Goal: Obtain resource: Download file/media

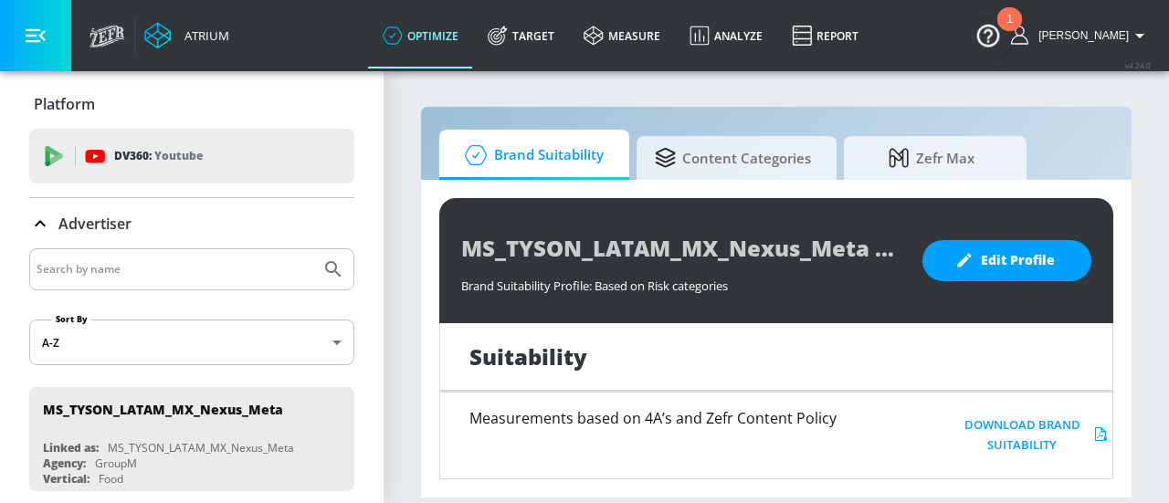
click at [1014, 19] on div "1" at bounding box center [1010, 19] width 25 height 24
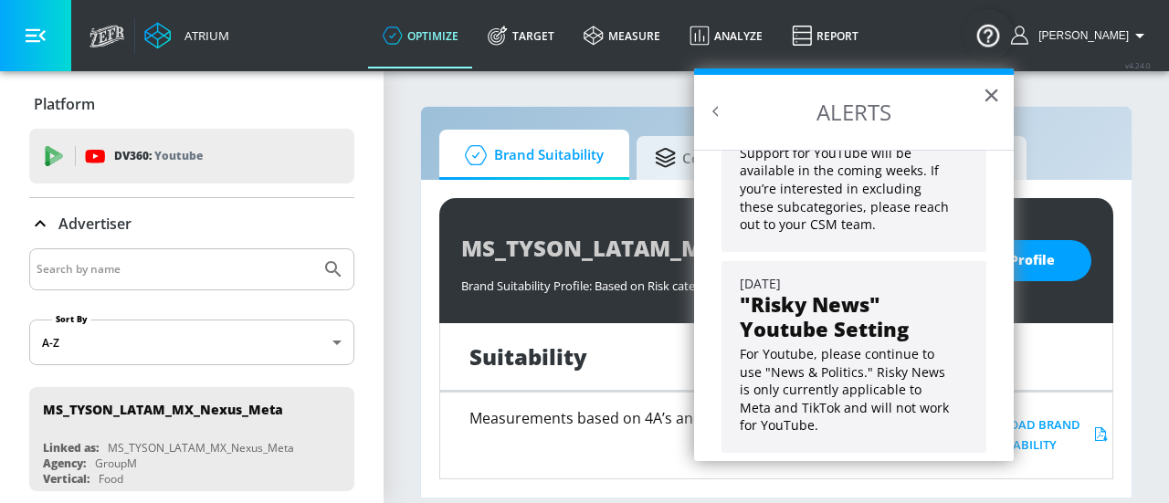
click at [287, 100] on div "Platform" at bounding box center [191, 104] width 325 height 20
click at [1155, 312] on section "Brand Suitability Content Categories Zefr Max MS_TYSON_LATAM_MX_Nexus_Meta Bran…" at bounding box center [777, 286] width 786 height 434
click at [999, 101] on button "×" at bounding box center [991, 94] width 17 height 29
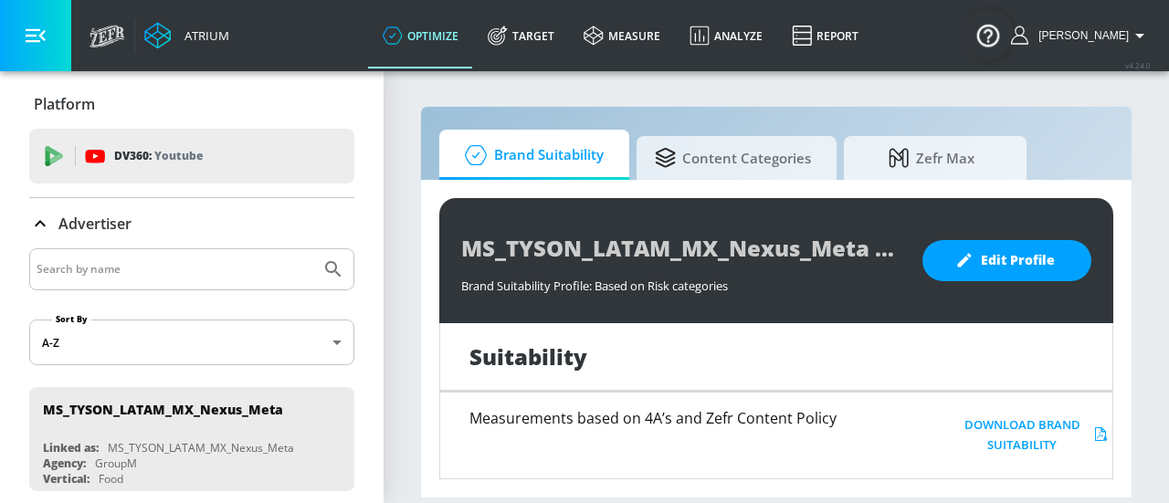
click at [704, 438] on div "Measurements based on 4A’s and Zefr Content Policy" at bounding box center [684, 471] width 429 height 121
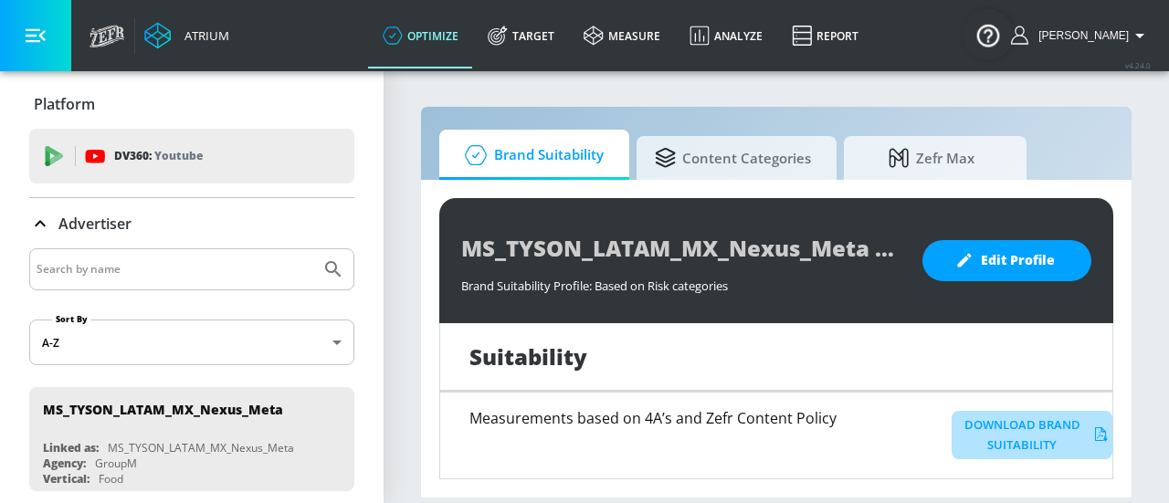
click at [997, 418] on button "Download Brand Suitability" at bounding box center [1032, 435] width 161 height 49
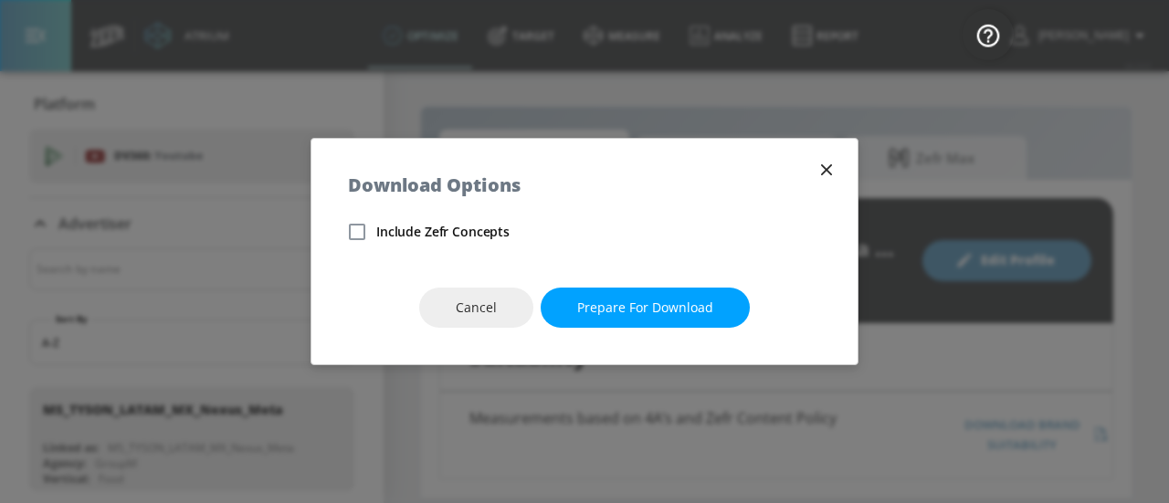
click at [389, 226] on span "Include Zefr Concepts" at bounding box center [442, 232] width 133 height 18
click at [376, 226] on input "Include Zefr Concepts" at bounding box center [357, 232] width 38 height 38
checkbox input "true"
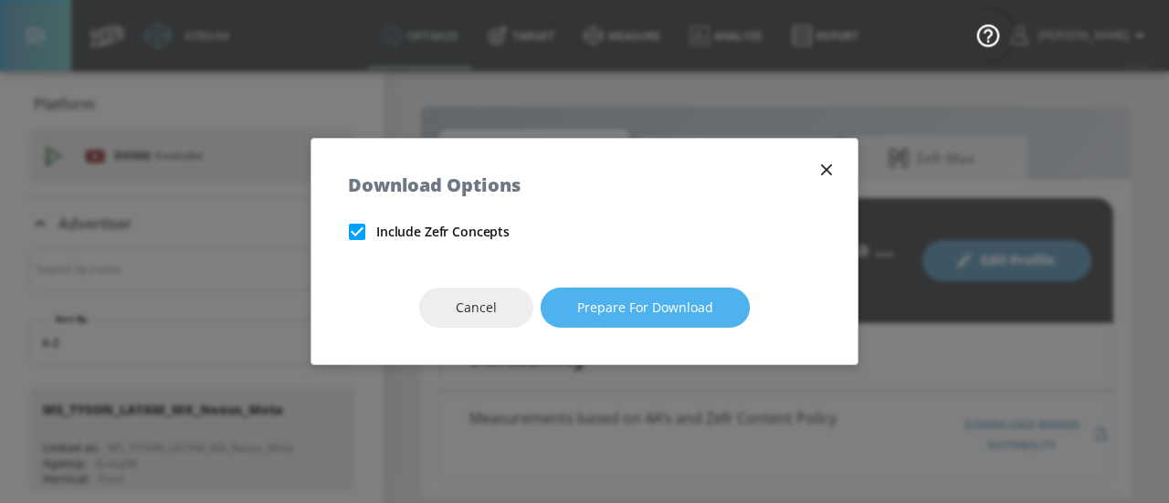
click at [643, 304] on span "Prepare for download" at bounding box center [645, 308] width 136 height 23
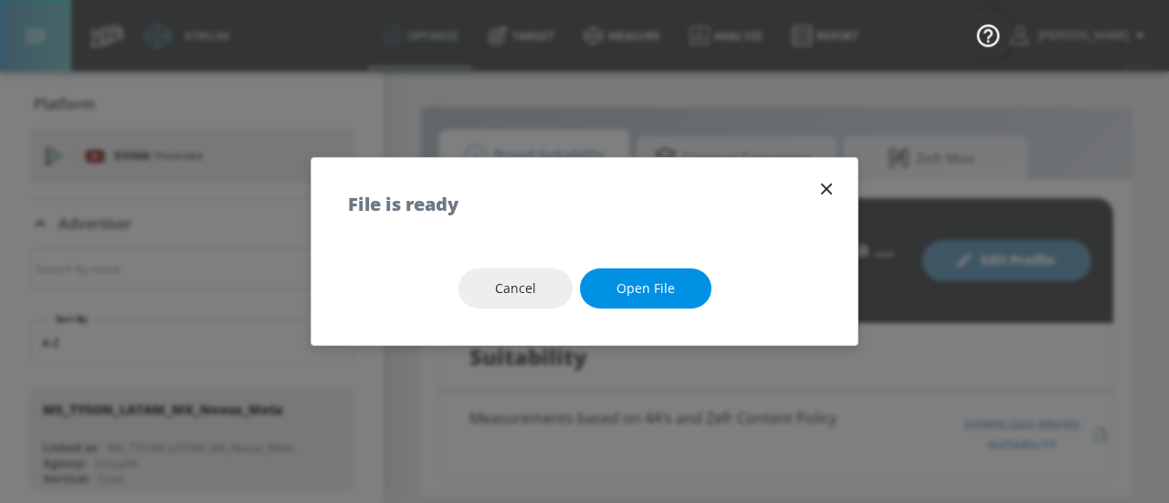
click at [643, 302] on button "Open file" at bounding box center [646, 289] width 132 height 41
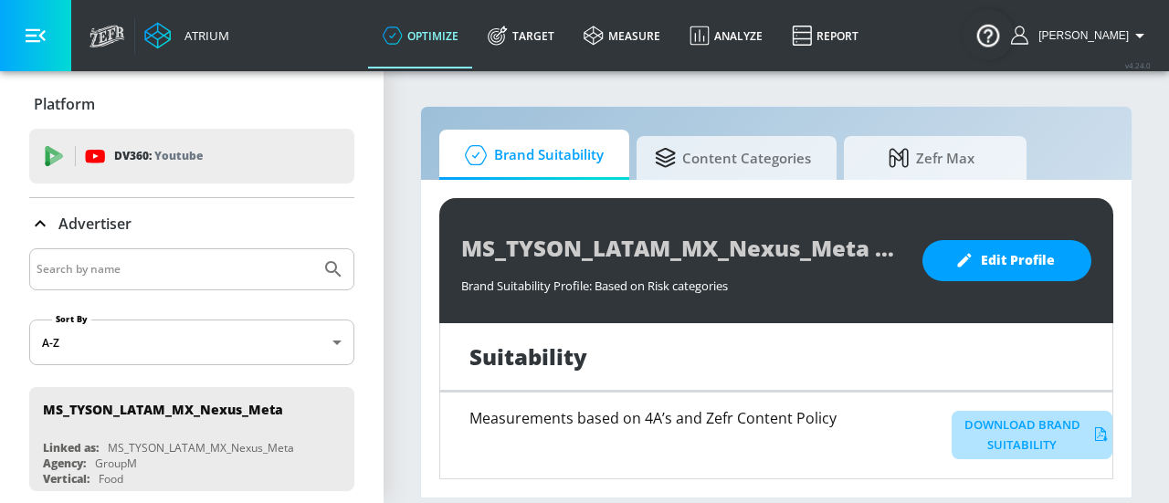
click at [1025, 429] on button "Download Brand Suitability" at bounding box center [1032, 435] width 161 height 49
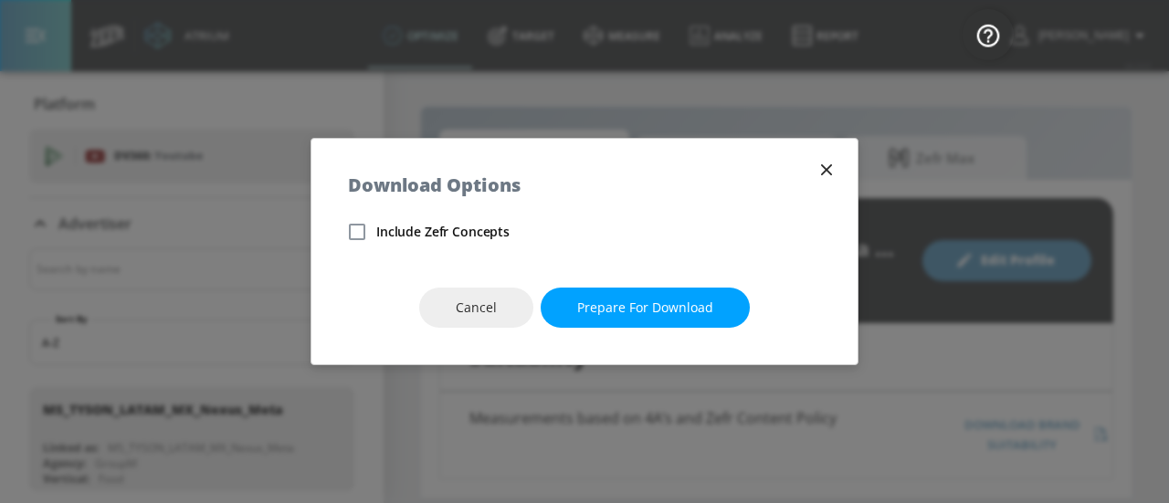
click at [407, 217] on label "Include Zefr Concepts" at bounding box center [424, 232] width 172 height 38
click at [376, 217] on input "Include Zefr Concepts" at bounding box center [357, 232] width 38 height 38
checkbox input "true"
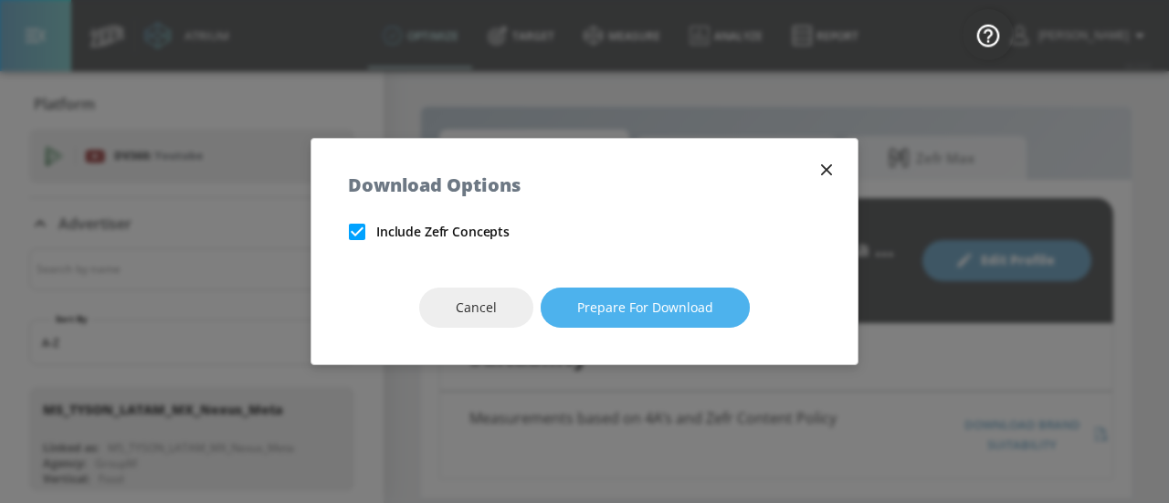
click at [641, 310] on span "Prepare for download" at bounding box center [645, 308] width 136 height 23
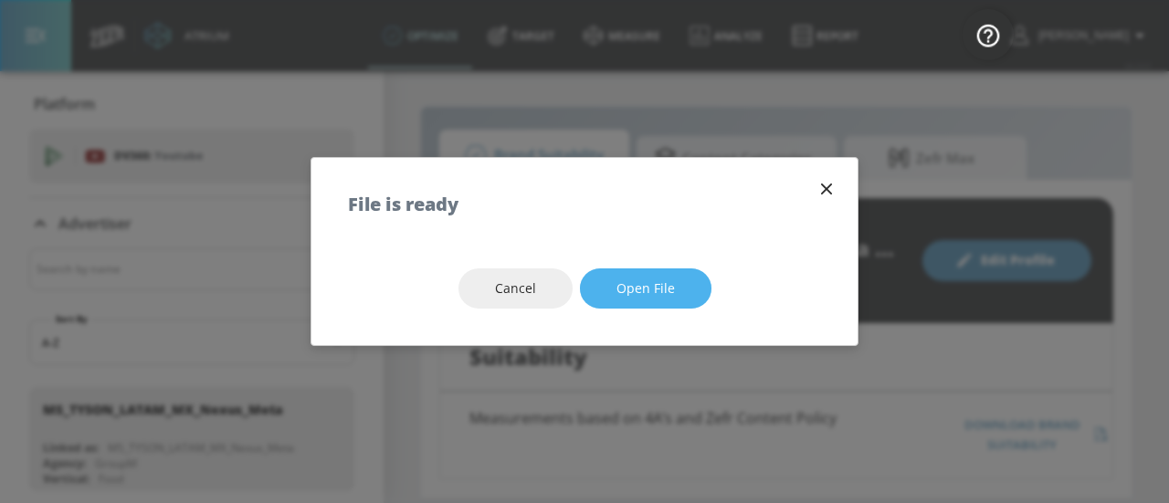
click at [638, 295] on span "Open file" at bounding box center [646, 289] width 58 height 23
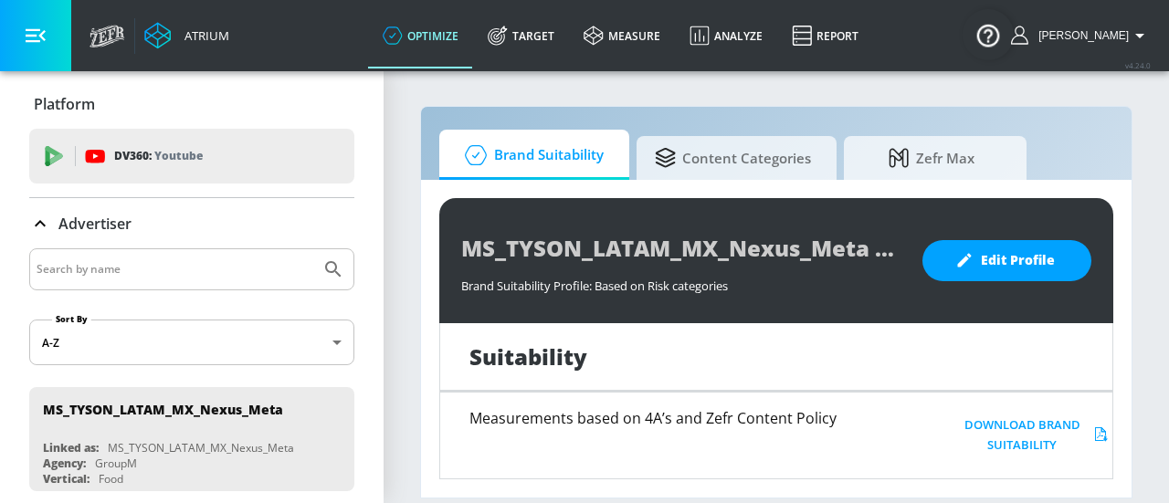
click at [1000, 421] on button "Download Brand Suitability" at bounding box center [1032, 435] width 161 height 49
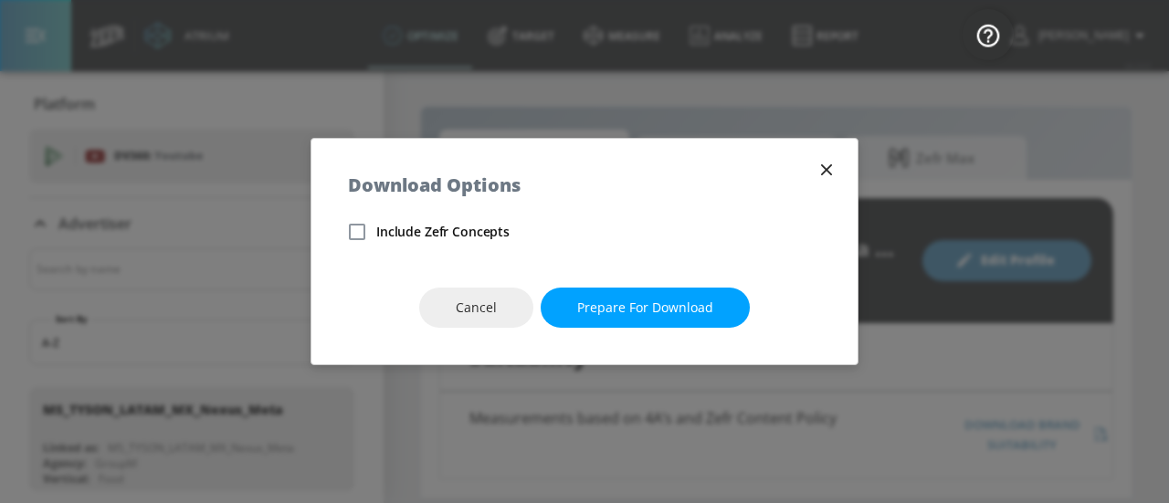
click at [479, 229] on span "Include Zefr Concepts" at bounding box center [442, 232] width 133 height 18
click at [376, 229] on input "Include Zefr Concepts" at bounding box center [357, 232] width 38 height 38
click at [454, 226] on span "Include Zefr Concepts" at bounding box center [442, 232] width 133 height 18
click at [376, 226] on input "Include Zefr Concepts" at bounding box center [357, 232] width 38 height 38
checkbox input "false"
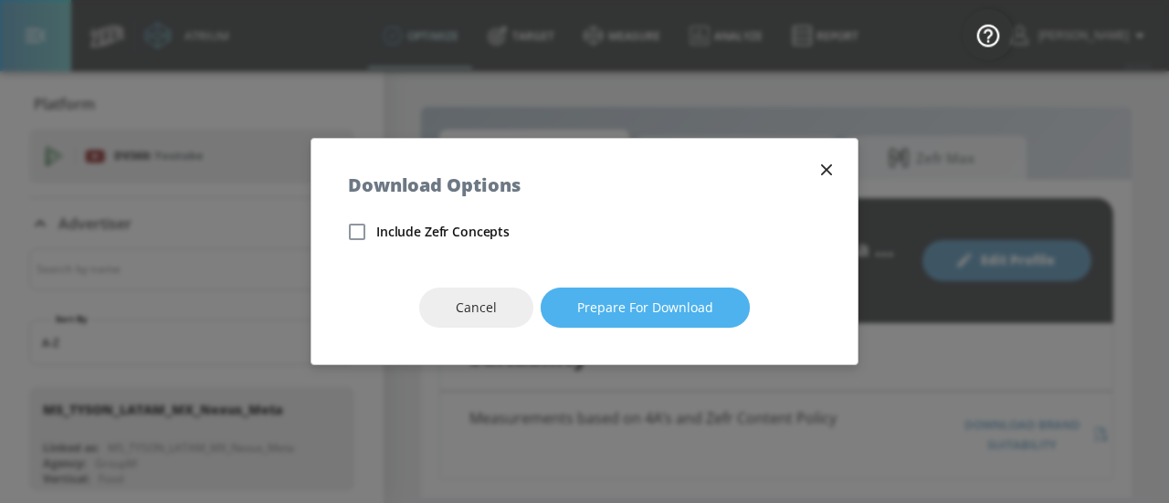
click at [644, 303] on span "Prepare for download" at bounding box center [645, 308] width 136 height 23
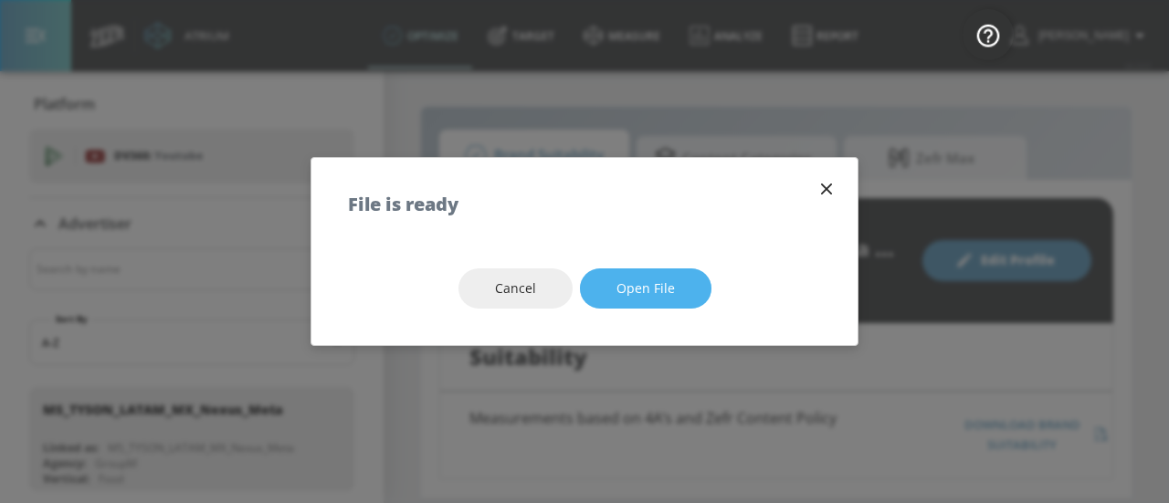
click at [644, 303] on button "Open file" at bounding box center [646, 289] width 132 height 41
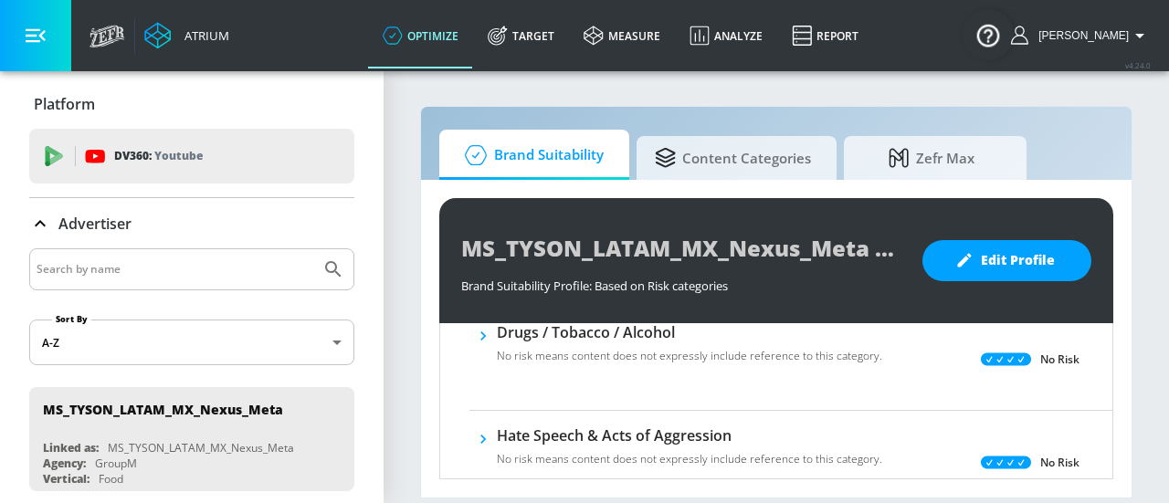
scroll to position [585, 0]
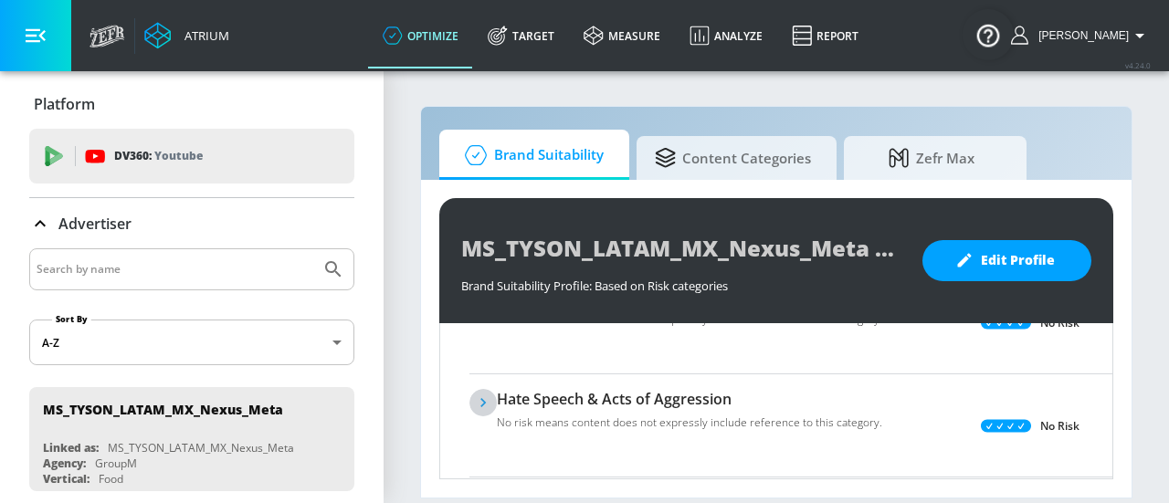
click at [477, 399] on icon "button" at bounding box center [483, 403] width 18 height 18
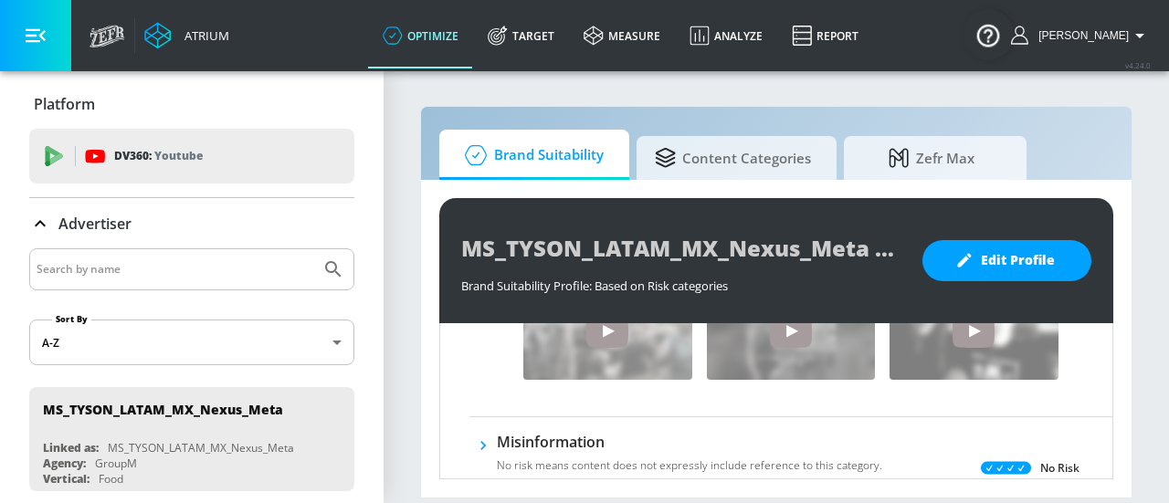
scroll to position [1389, 0]
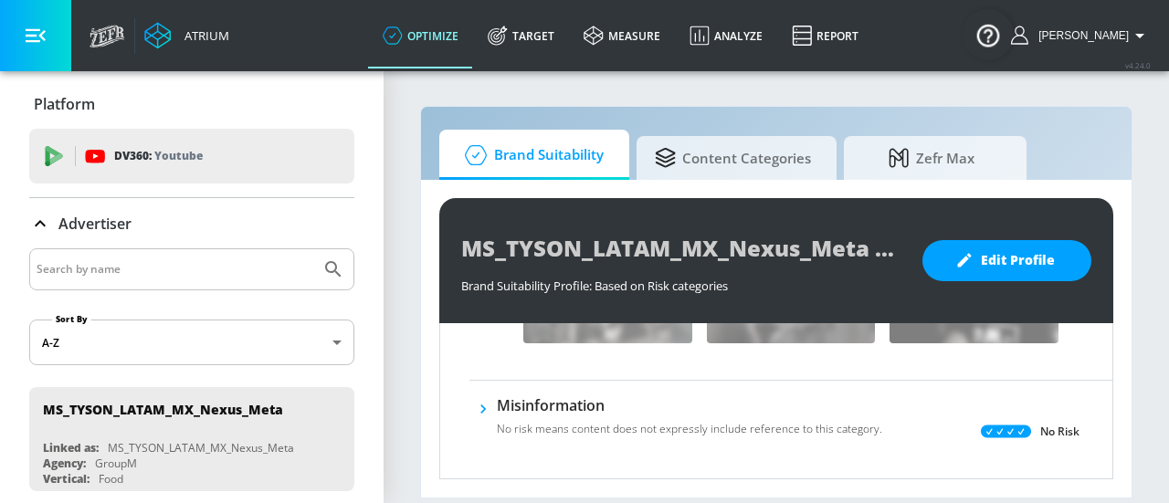
click at [488, 407] on icon "button" at bounding box center [483, 409] width 18 height 18
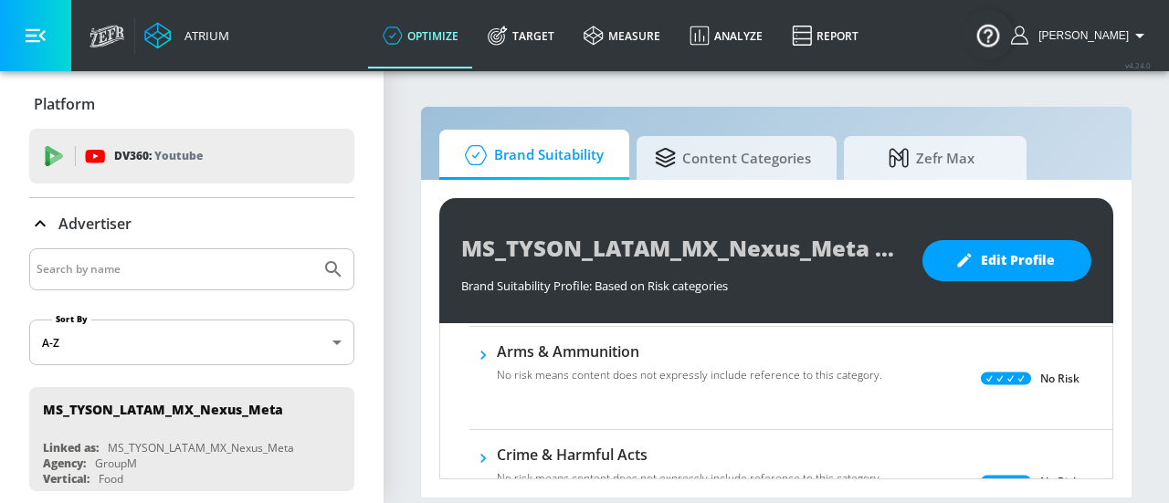
scroll to position [256, 0]
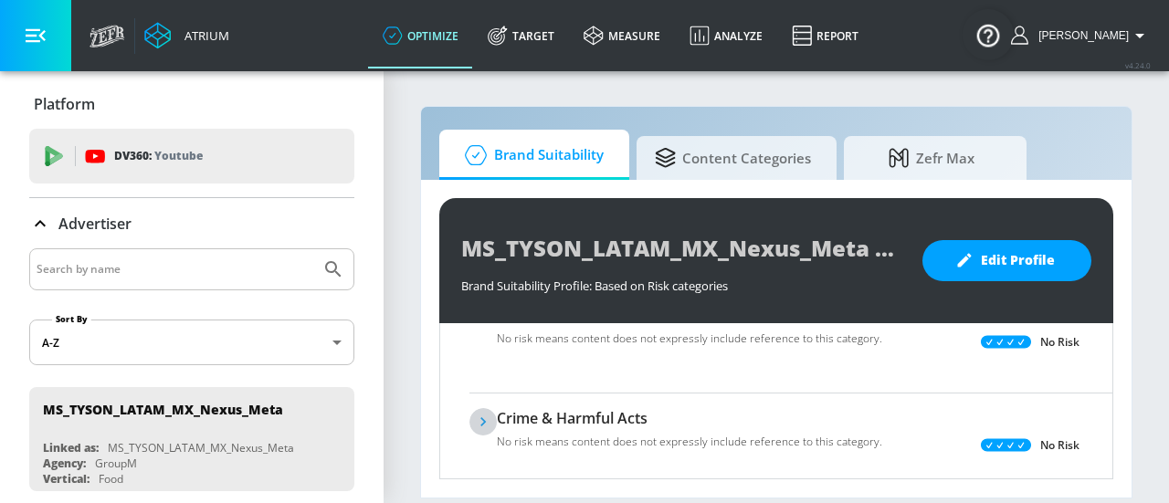
click at [492, 419] on icon "button" at bounding box center [483, 422] width 18 height 18
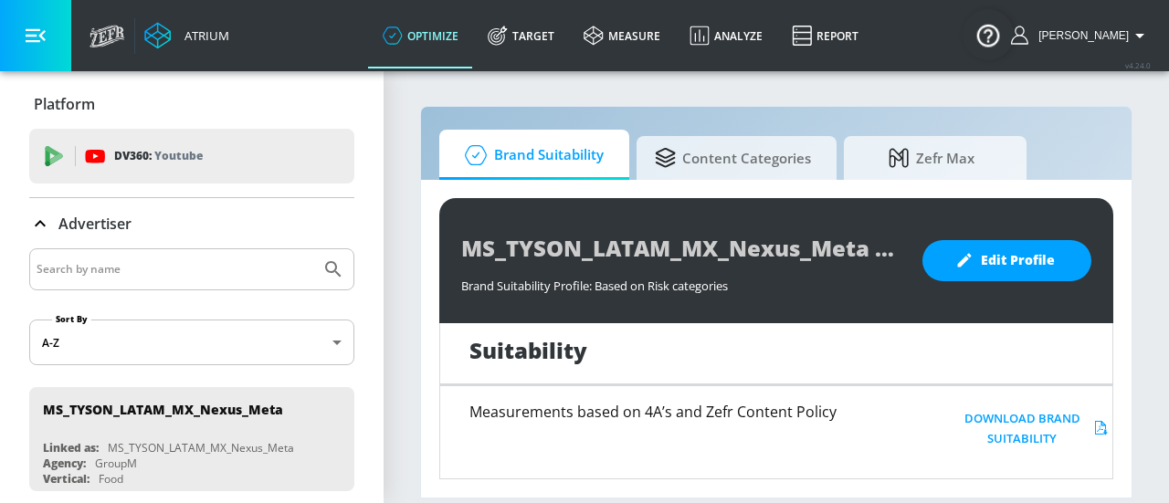
scroll to position [0, 0]
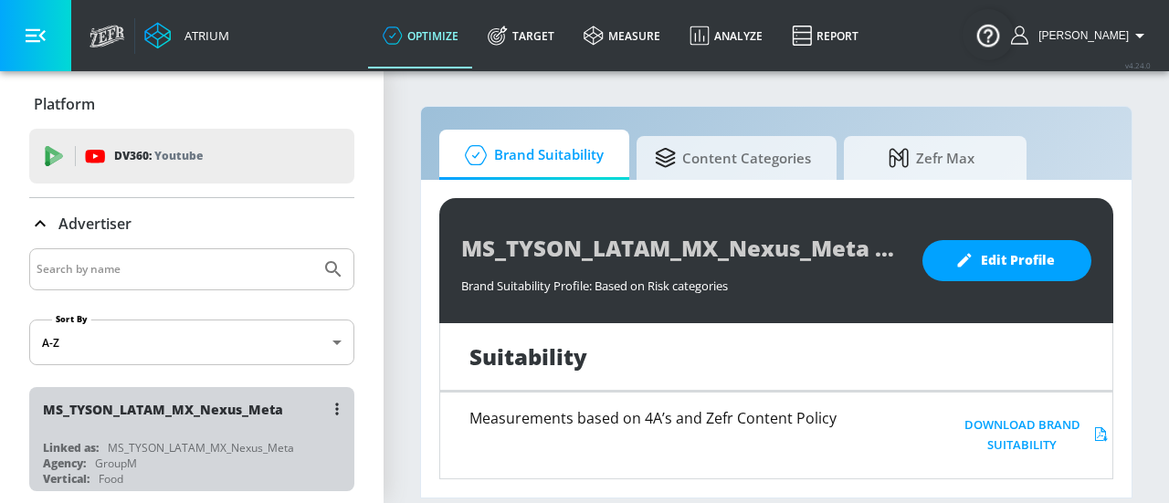
click at [244, 424] on div "MS_TYSON_LATAM_MX_Nexus_Meta" at bounding box center [196, 409] width 307 height 44
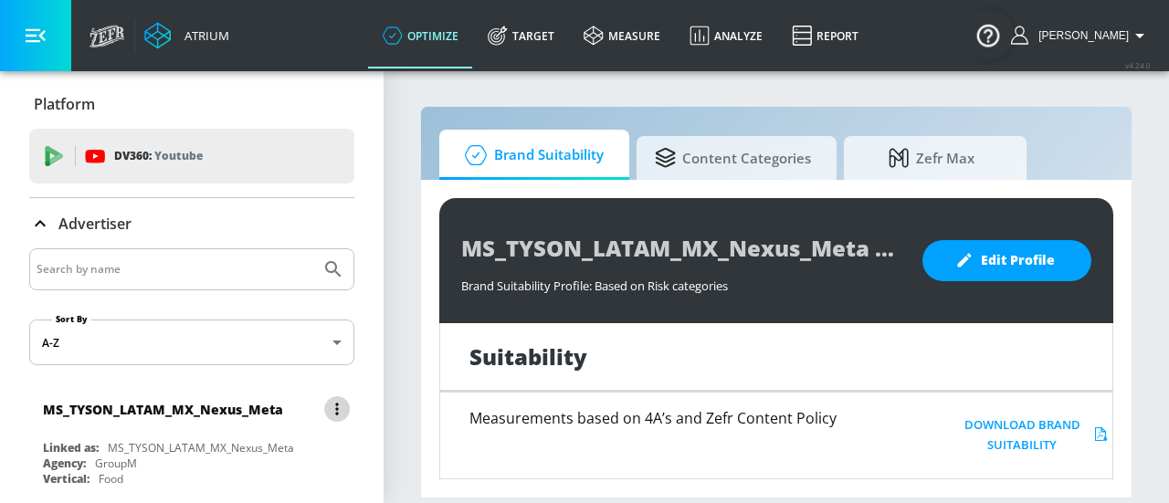
click at [325, 410] on button "list of Advertiser" at bounding box center [337, 410] width 26 height 26
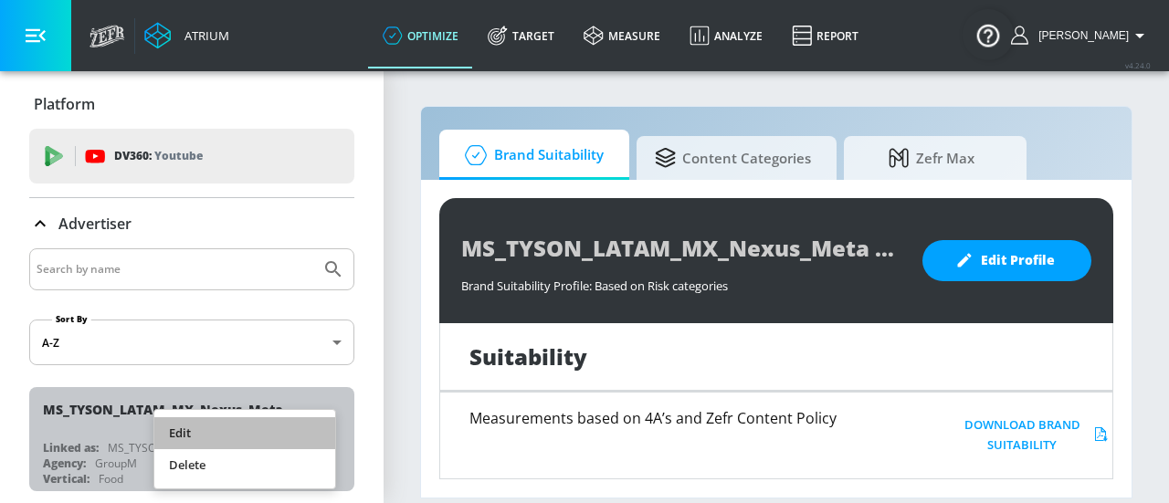
click at [281, 438] on li "Edit" at bounding box center [244, 434] width 181 height 32
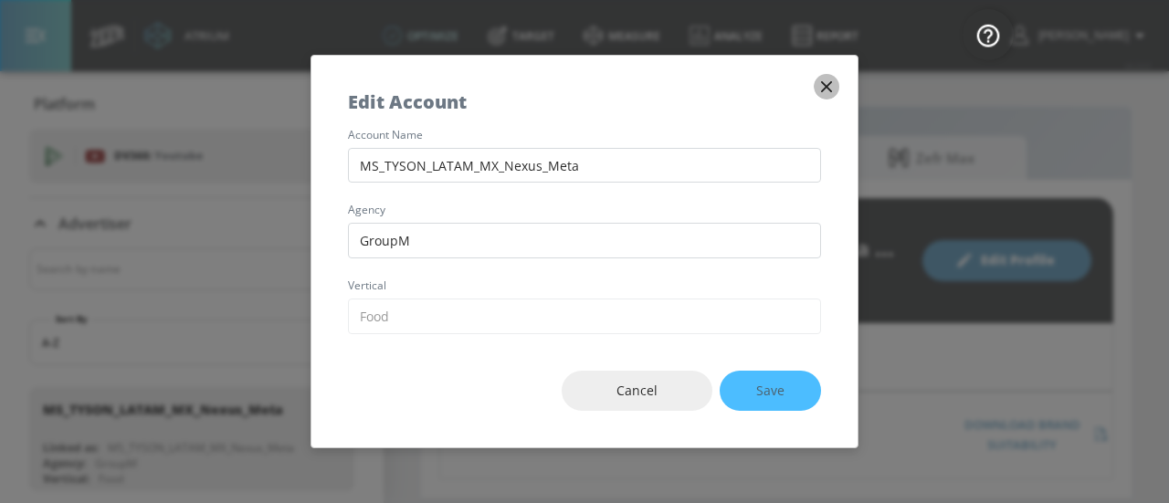
click at [822, 85] on icon "button" at bounding box center [827, 87] width 20 height 20
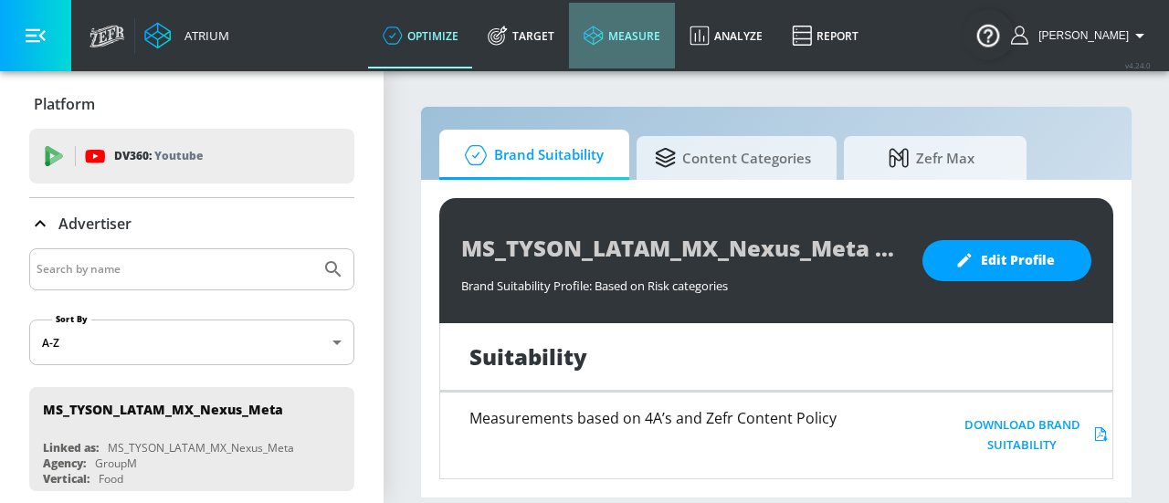
click at [672, 37] on link "measure" at bounding box center [622, 36] width 106 height 66
